Goal: Task Accomplishment & Management: Manage account settings

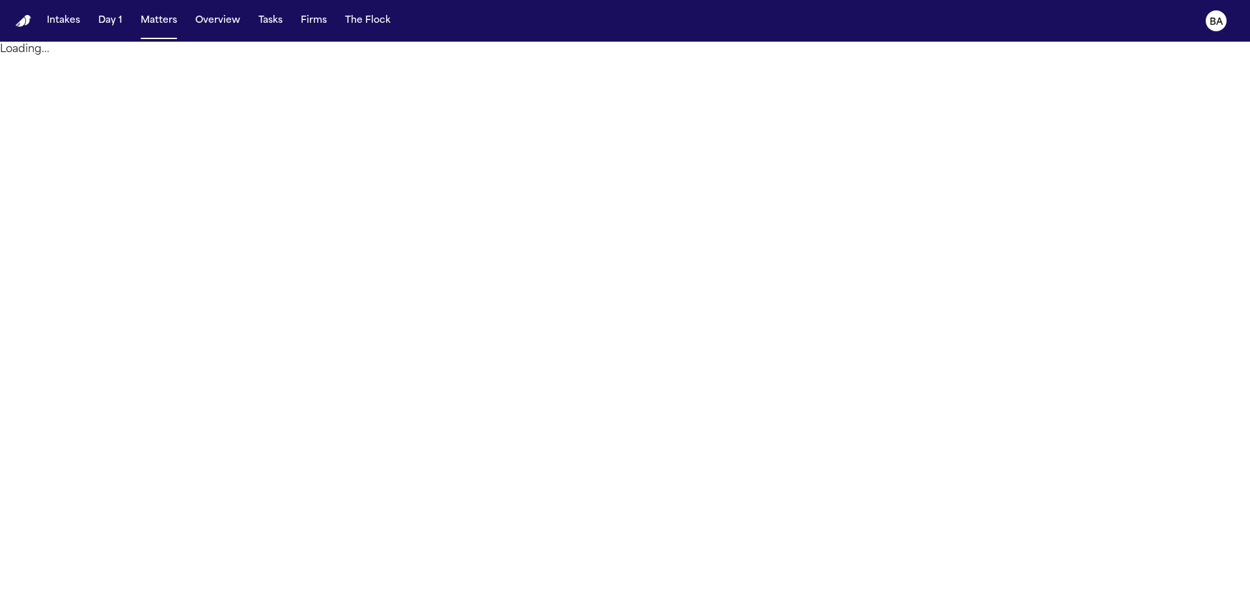
click at [291, 28] on div "Intakes Day 1 Matters Overview Tasks Firms The Flock" at bounding box center [219, 20] width 354 height 23
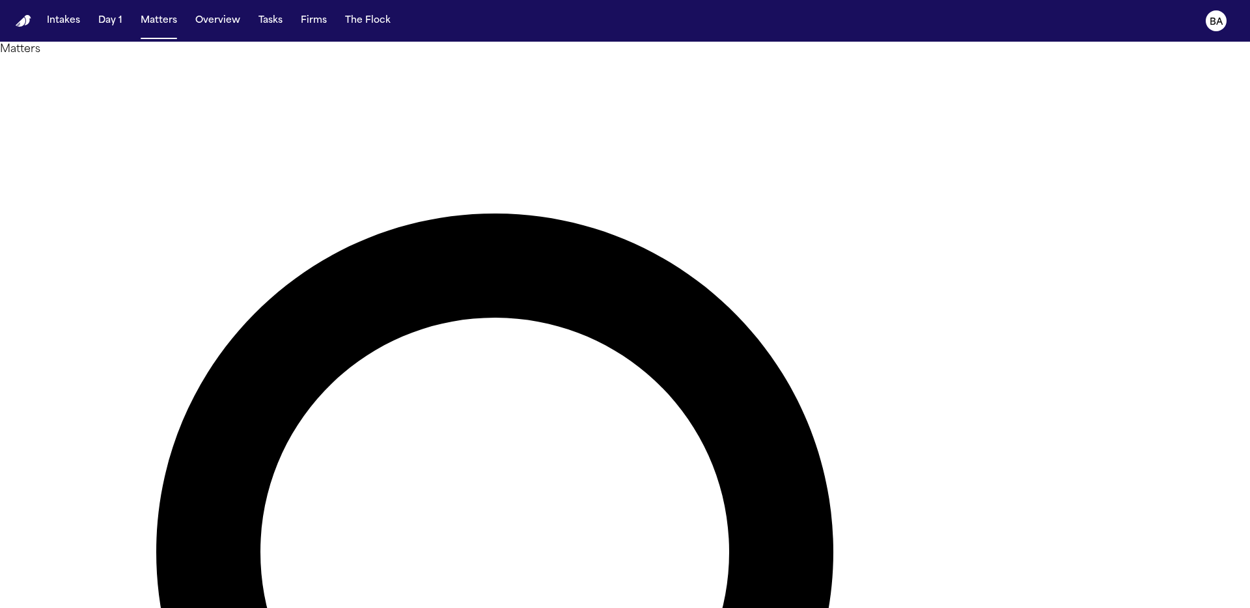
click at [307, 22] on button "Firms" at bounding box center [314, 20] width 36 height 23
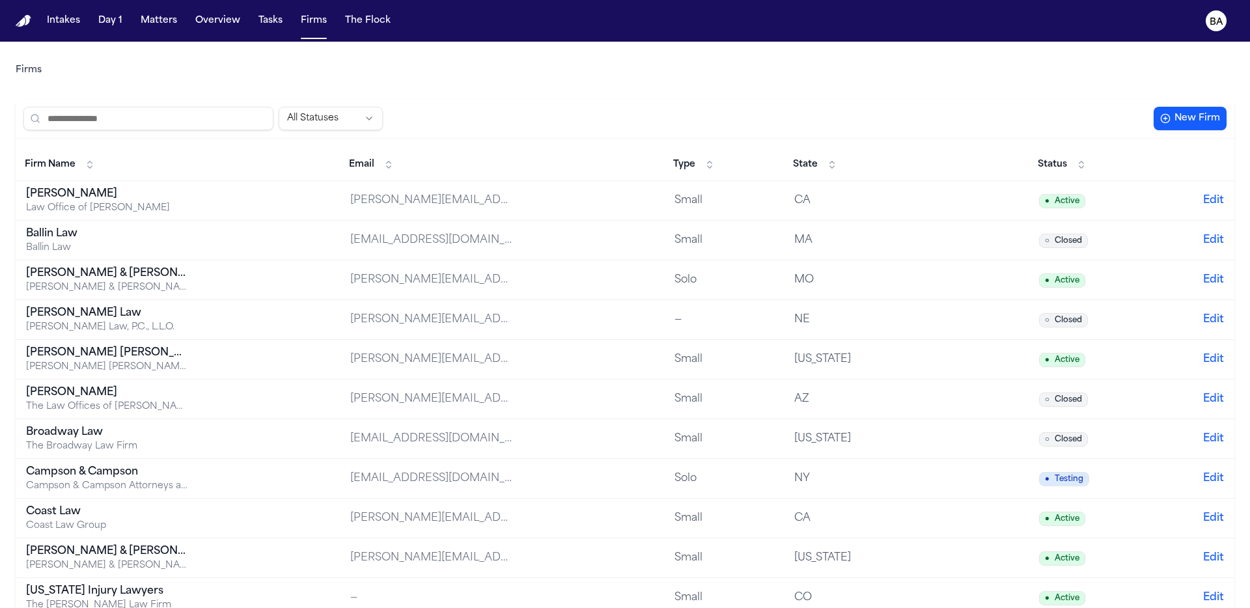
click at [188, 124] on input "search" at bounding box center [148, 118] width 250 height 23
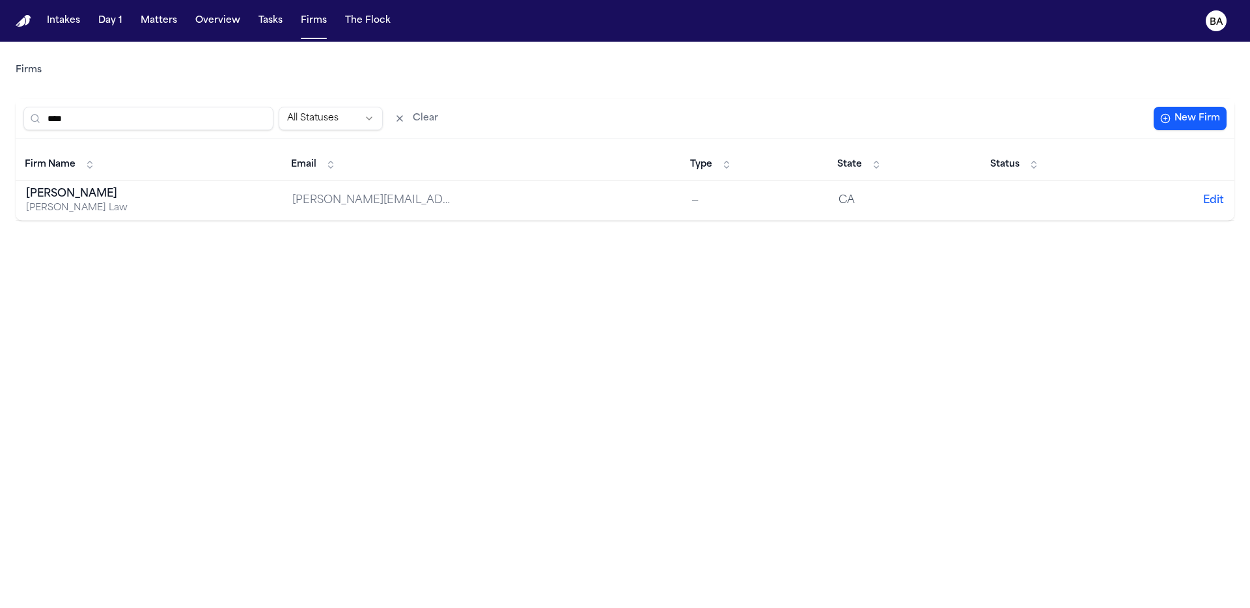
type input "****"
click at [208, 187] on td "[PERSON_NAME] [PERSON_NAME] Law" at bounding box center [149, 201] width 266 height 40
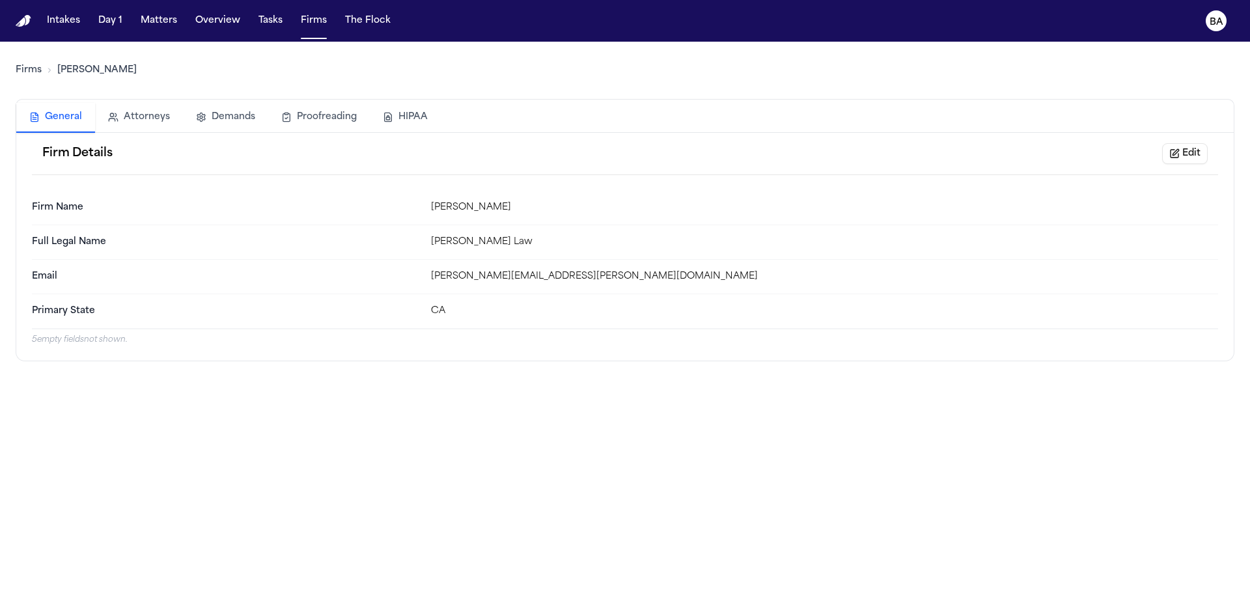
click at [1188, 150] on button "Edit" at bounding box center [1185, 153] width 46 height 21
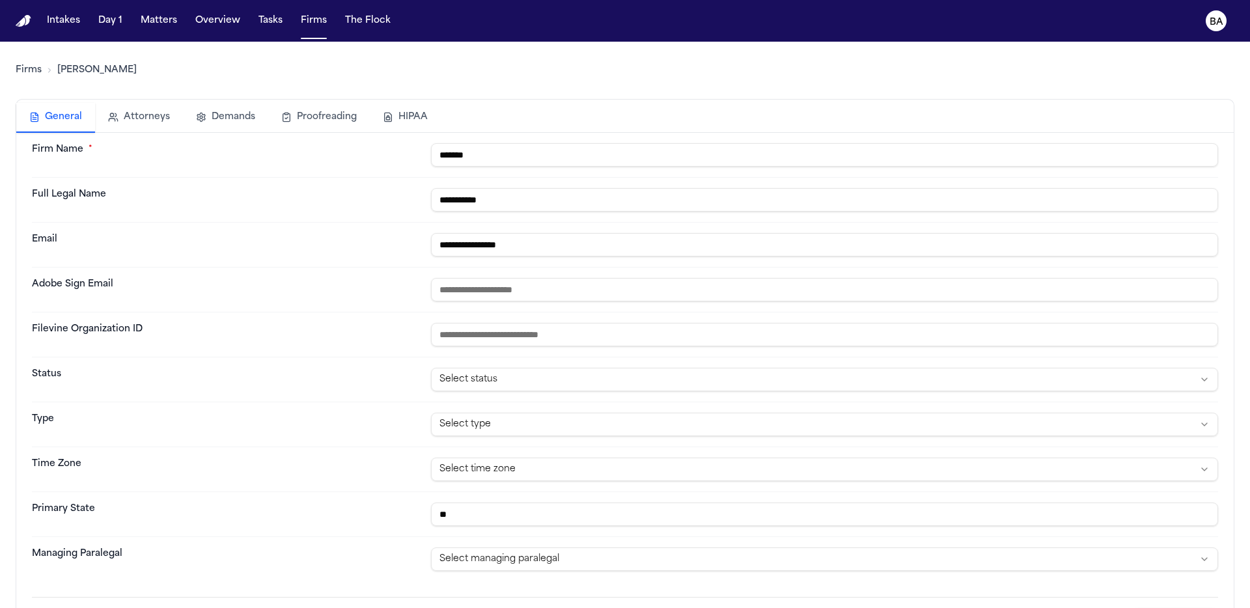
click at [588, 242] on input "**********" at bounding box center [824, 244] width 787 height 23
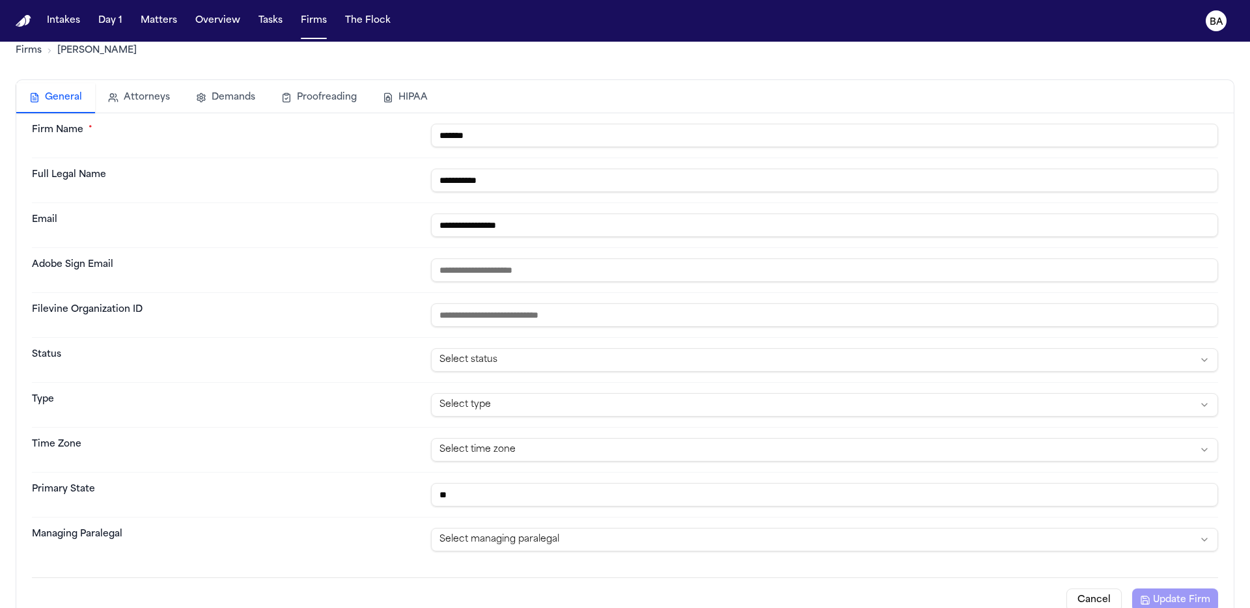
scroll to position [40, 0]
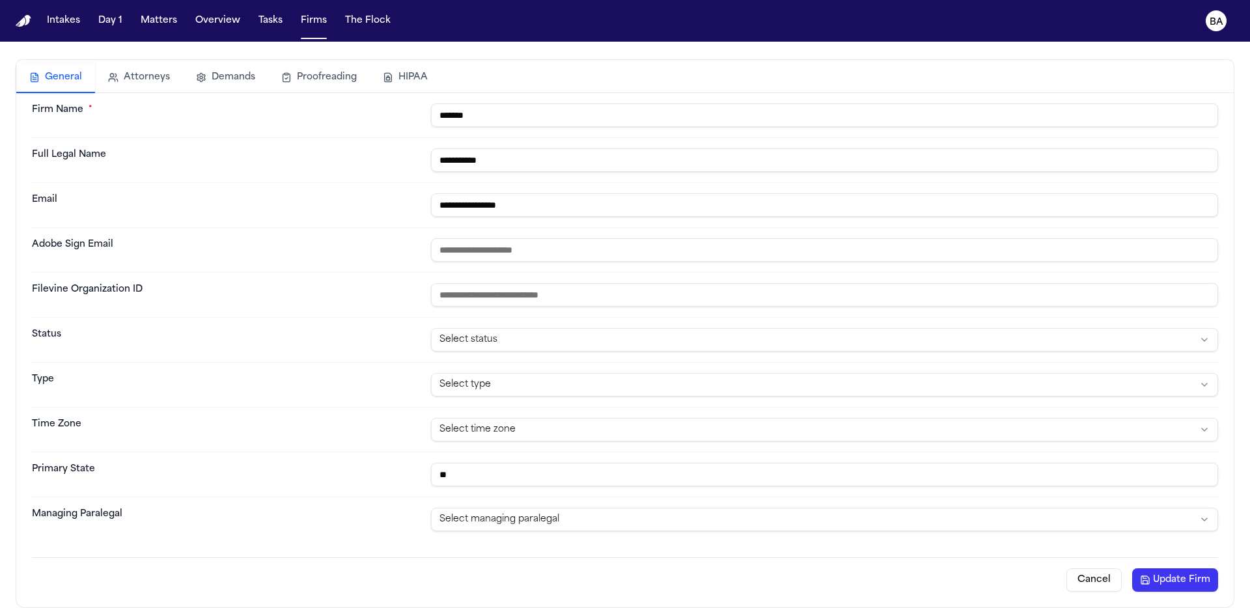
click at [1158, 576] on button "Update Firm" at bounding box center [1175, 579] width 86 height 23
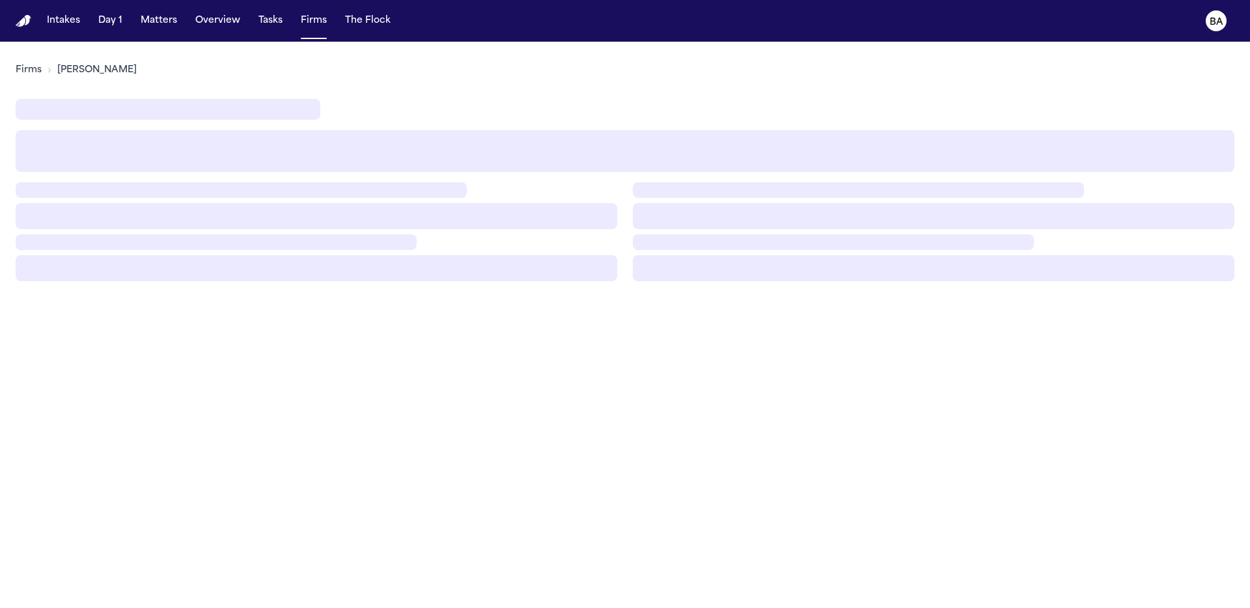
scroll to position [0, 0]
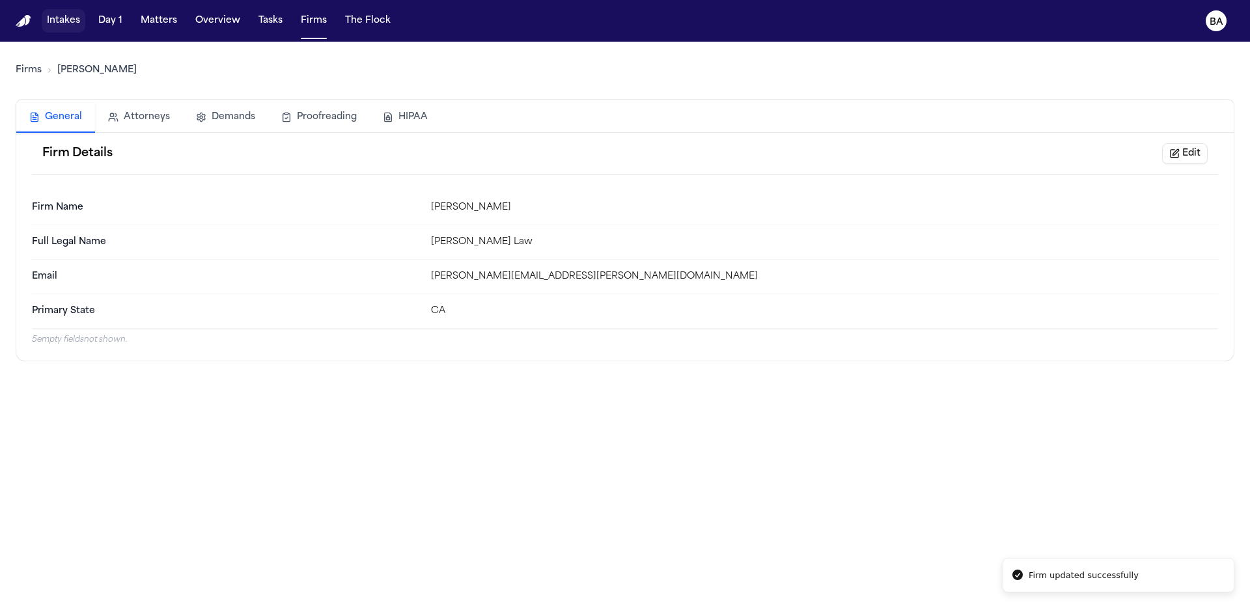
click at [70, 23] on button "Intakes" at bounding box center [64, 20] width 44 height 23
